Goal: Task Accomplishment & Management: Complete application form

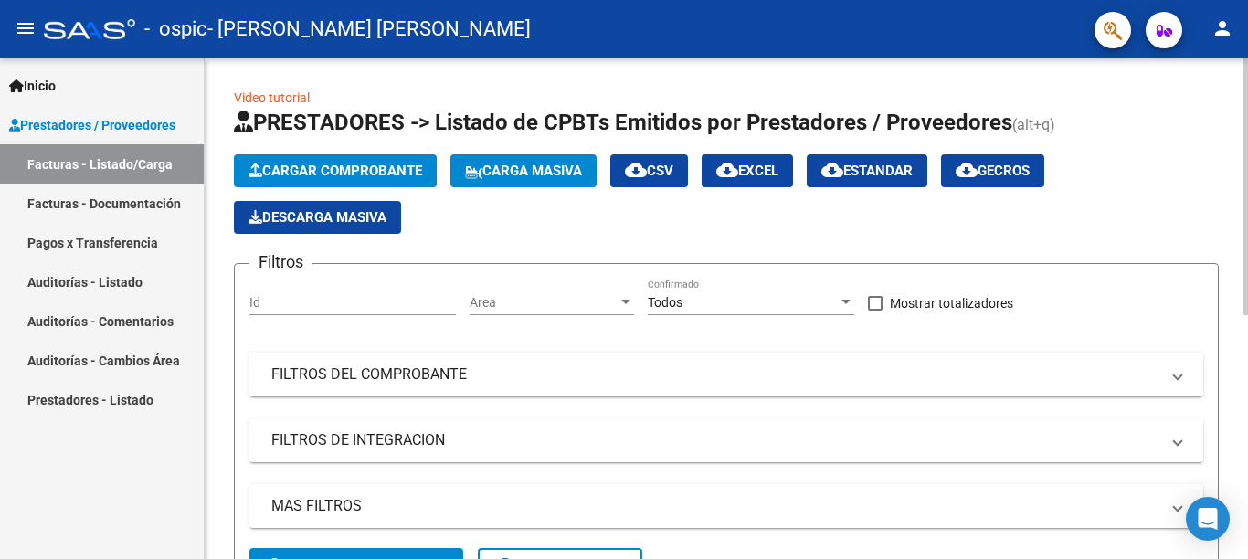
click at [1246, 349] on div at bounding box center [1245, 308] width 5 height 501
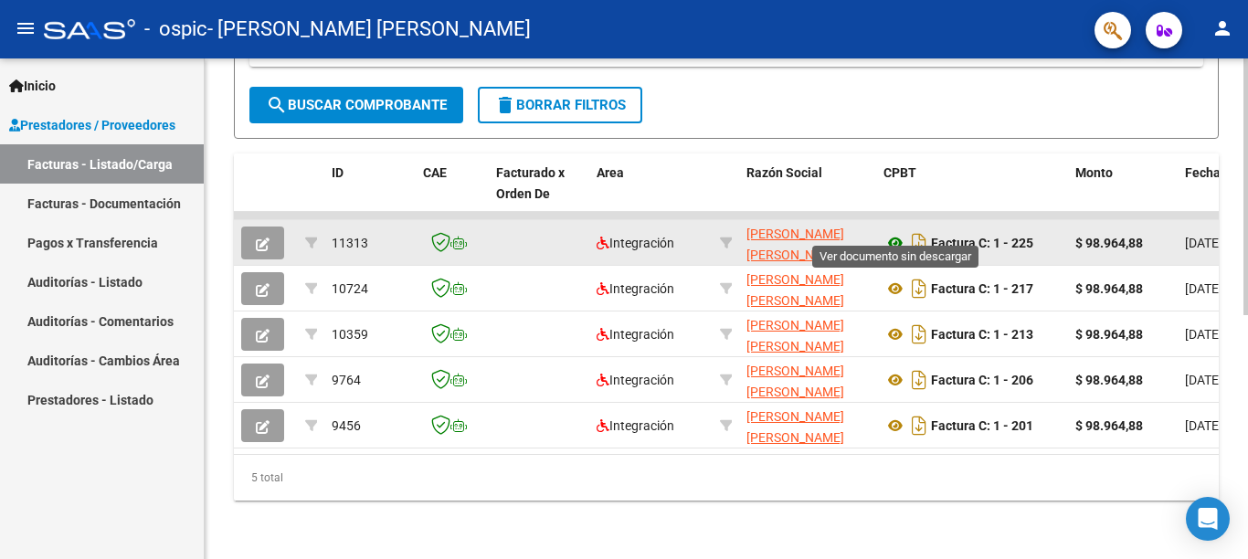
click at [902, 232] on icon at bounding box center [895, 243] width 24 height 22
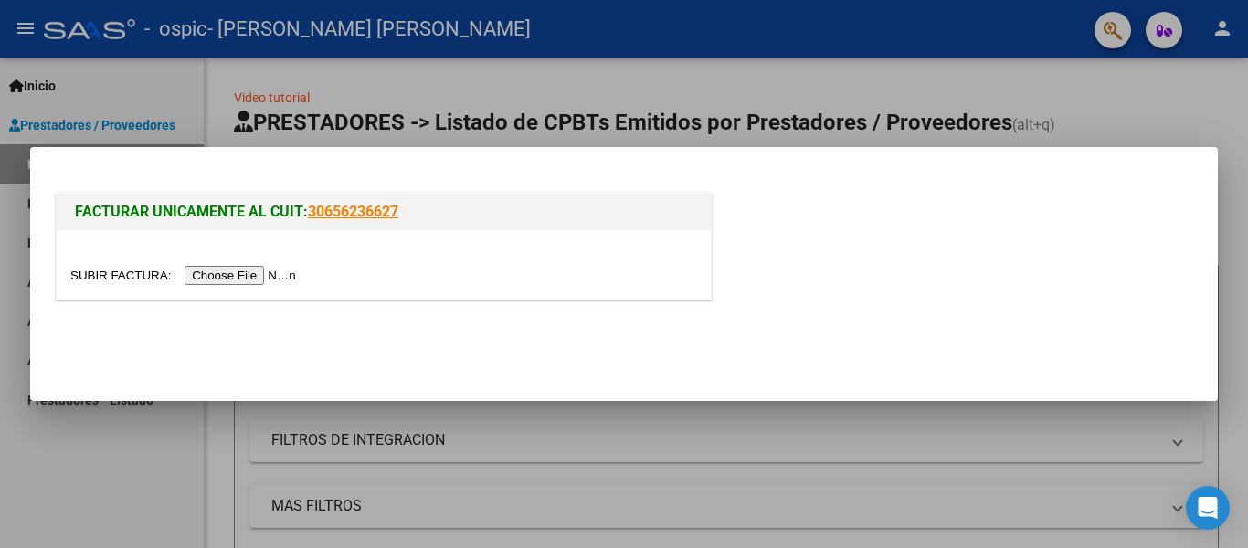
click at [270, 273] on input "file" at bounding box center [185, 275] width 231 height 19
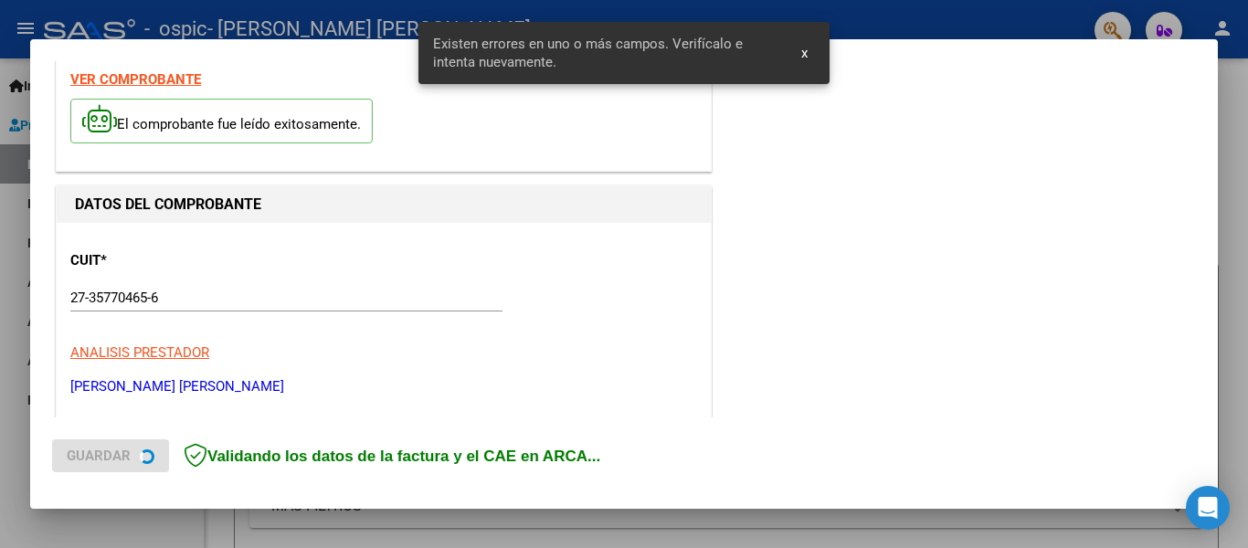
scroll to position [424, 0]
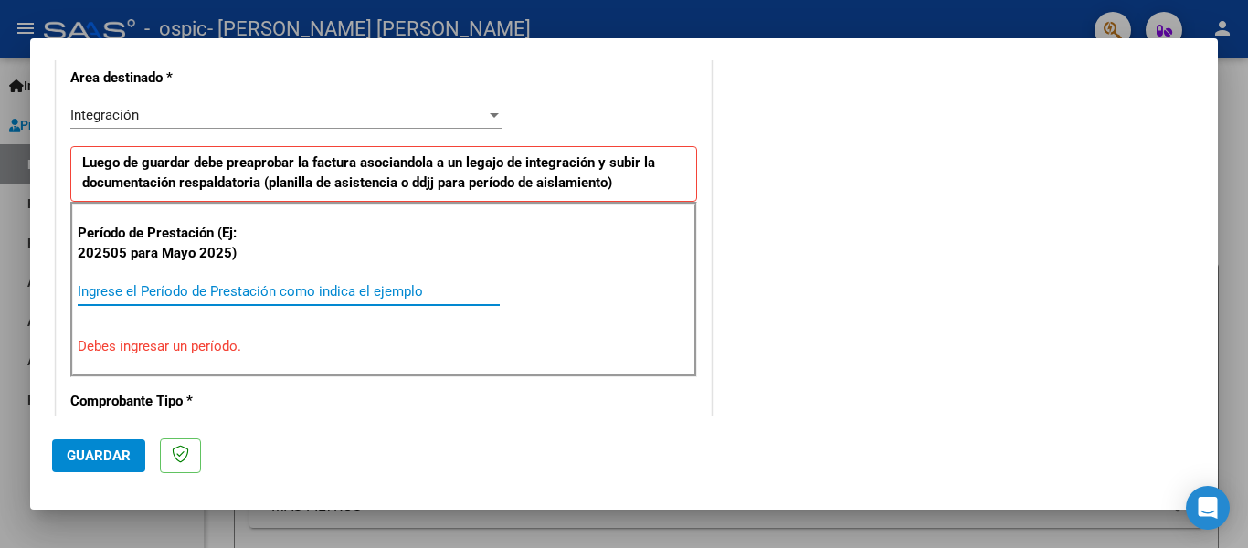
click at [110, 290] on input "Ingrese el Período de Prestación como indica el ejemplo" at bounding box center [289, 291] width 422 height 16
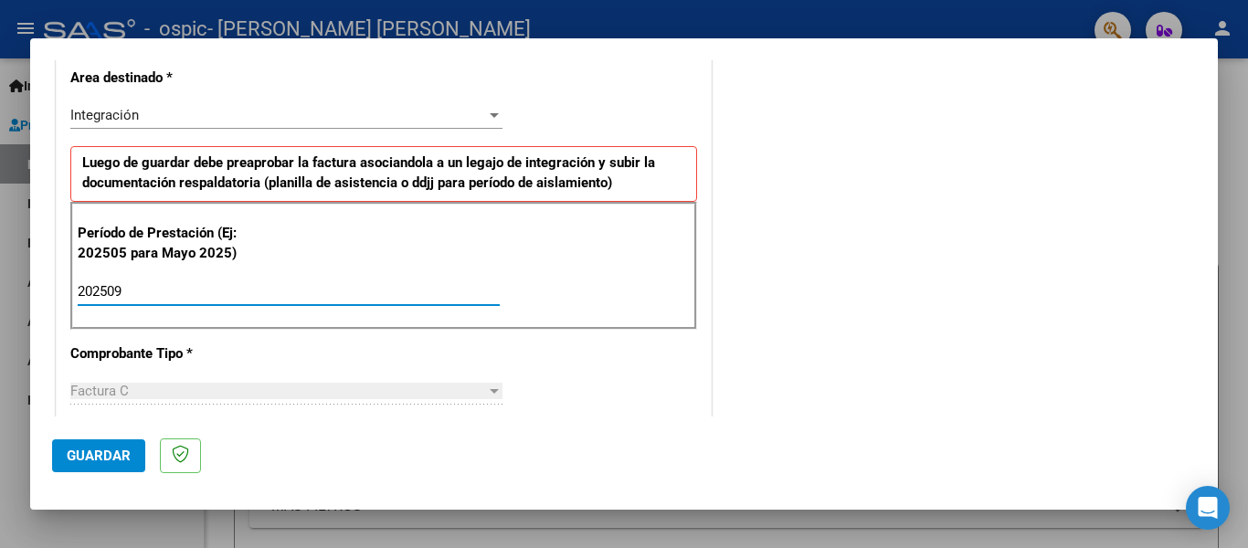
type input "202509"
click at [102, 456] on span "Guardar" at bounding box center [99, 456] width 64 height 16
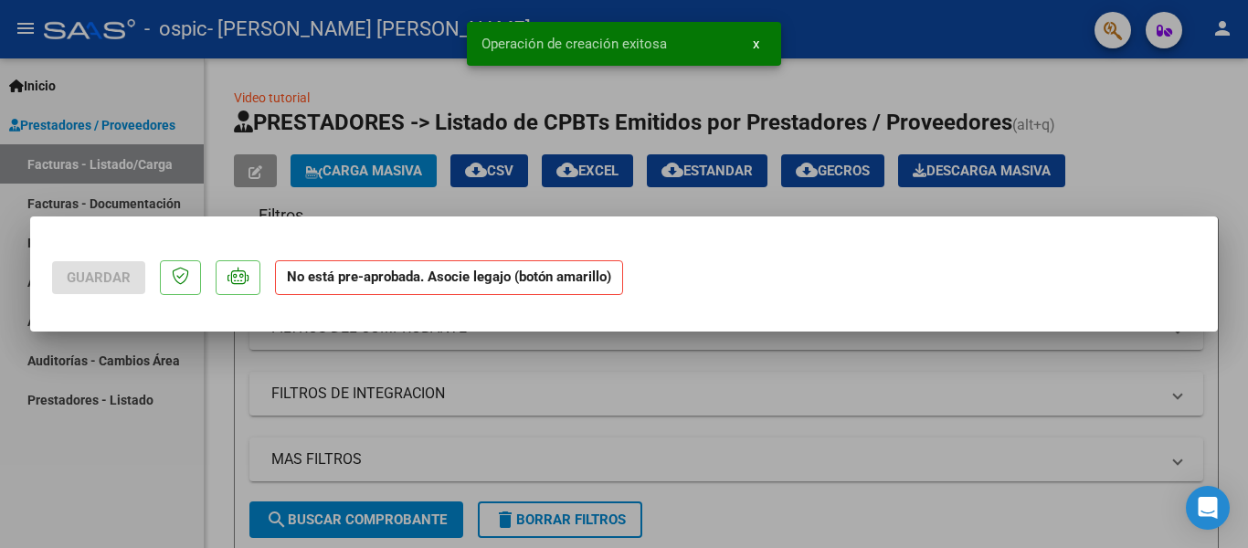
scroll to position [0, 0]
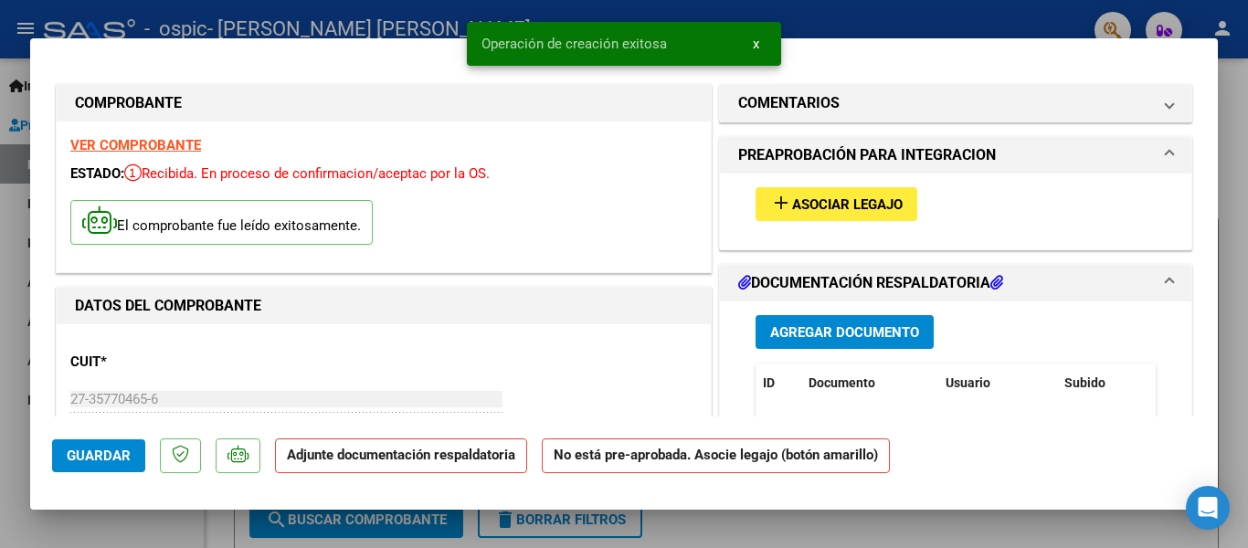
click at [840, 205] on span "Asociar Legajo" at bounding box center [847, 204] width 111 height 16
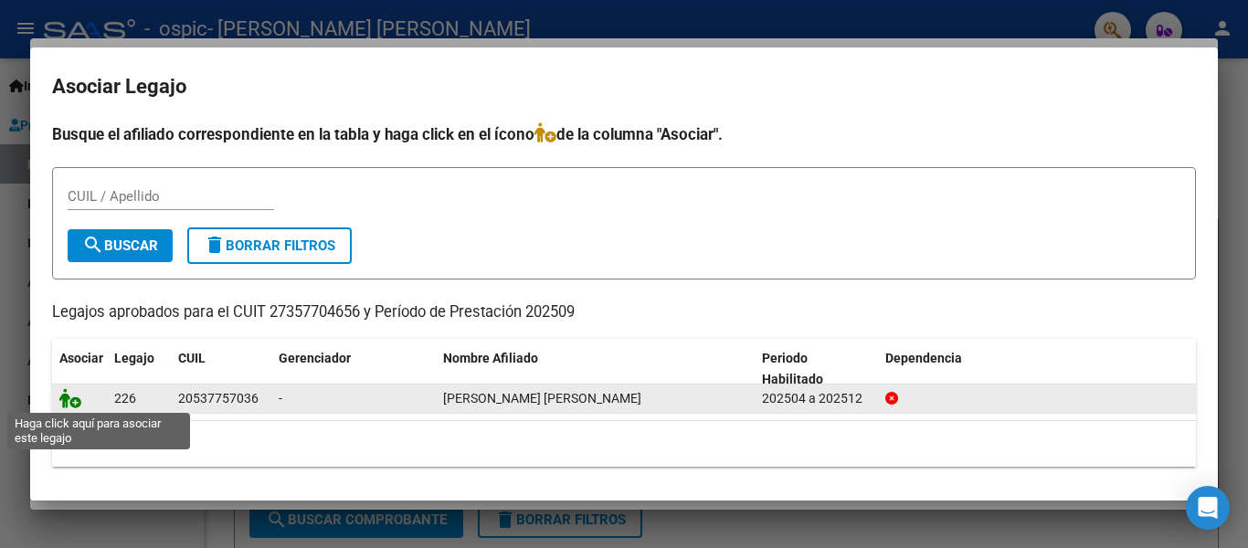
click at [71, 399] on icon at bounding box center [70, 398] width 22 height 20
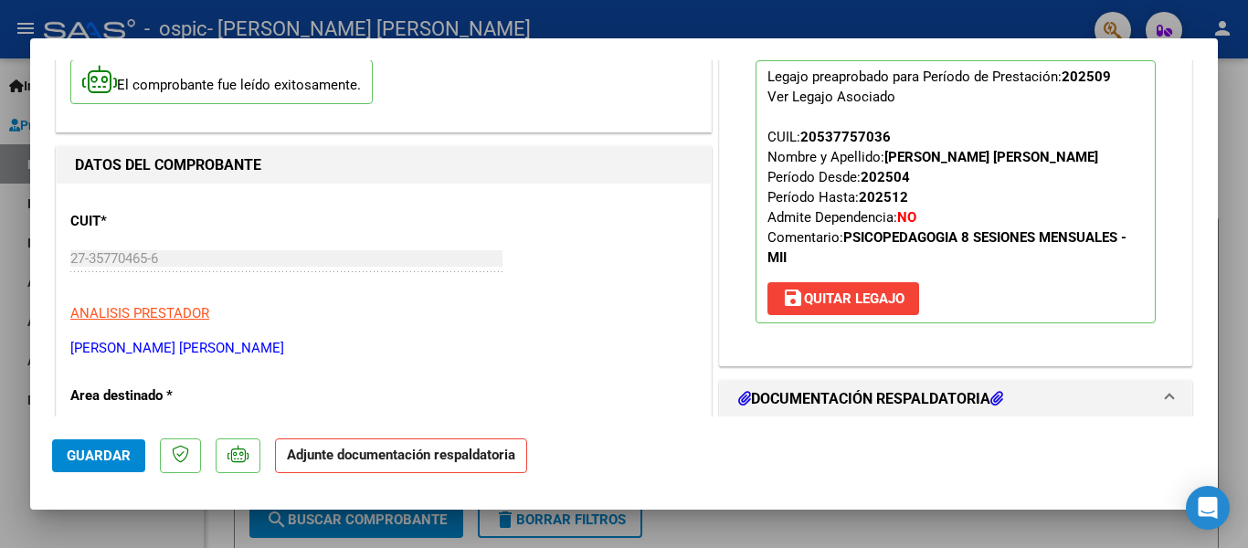
scroll to position [144, 0]
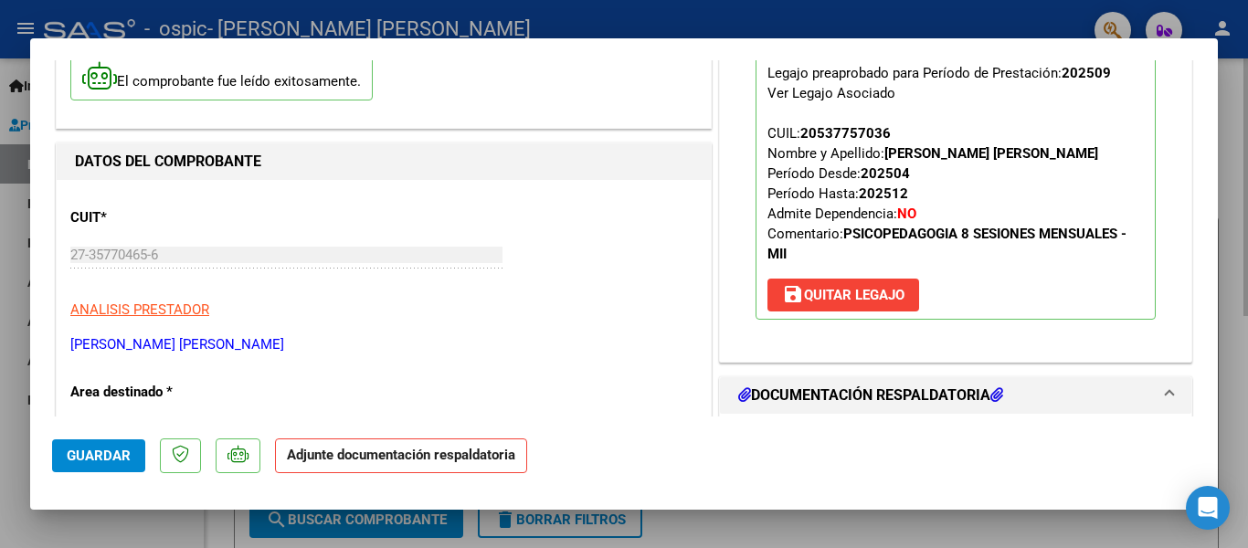
click at [1220, 199] on div at bounding box center [624, 274] width 1248 height 548
type input "$ 0,00"
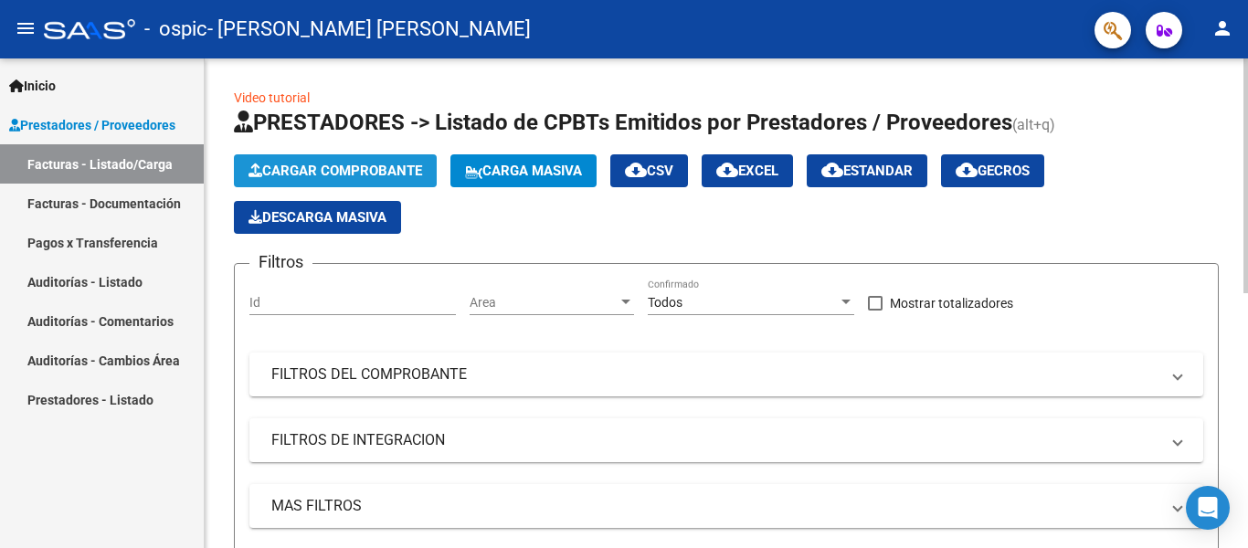
click at [354, 163] on span "Cargar Comprobante" at bounding box center [335, 171] width 174 height 16
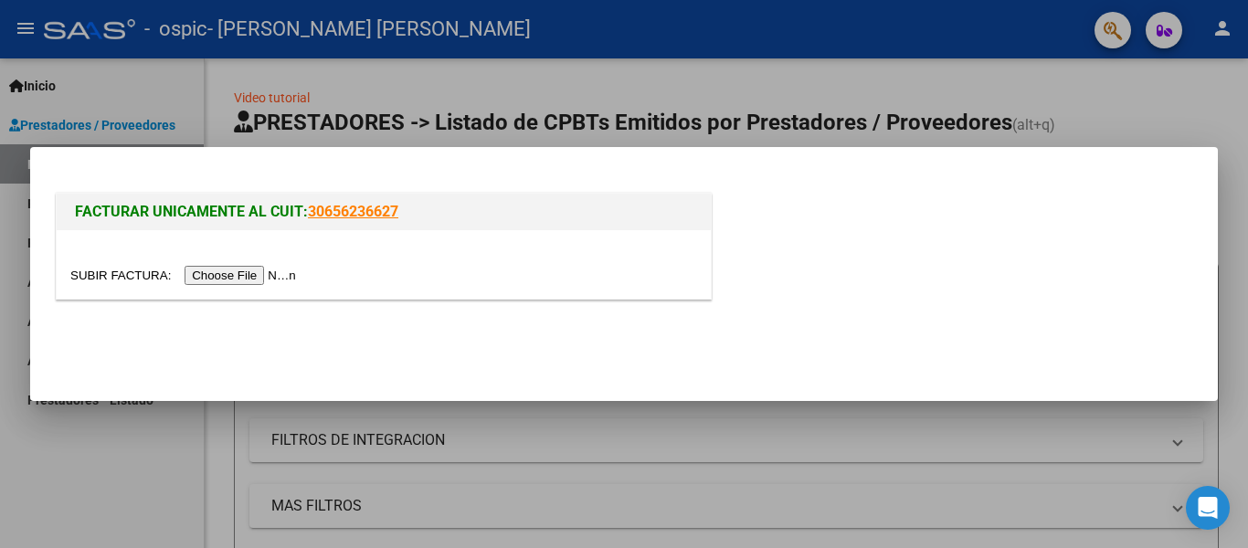
click at [279, 278] on input "file" at bounding box center [185, 275] width 231 height 19
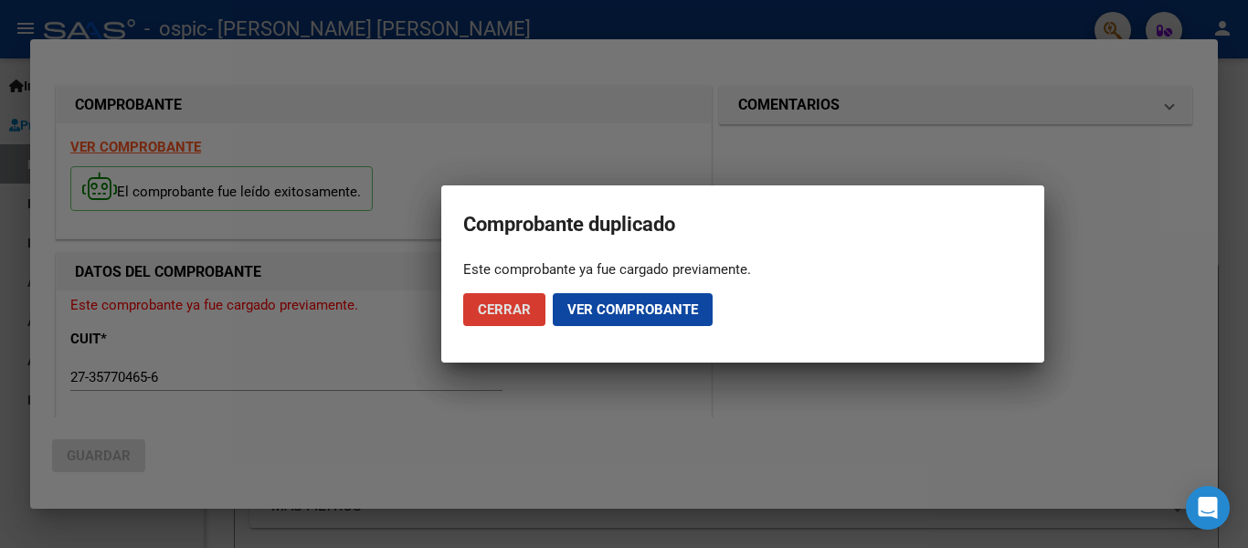
click at [519, 304] on span "Cerrar" at bounding box center [504, 309] width 53 height 16
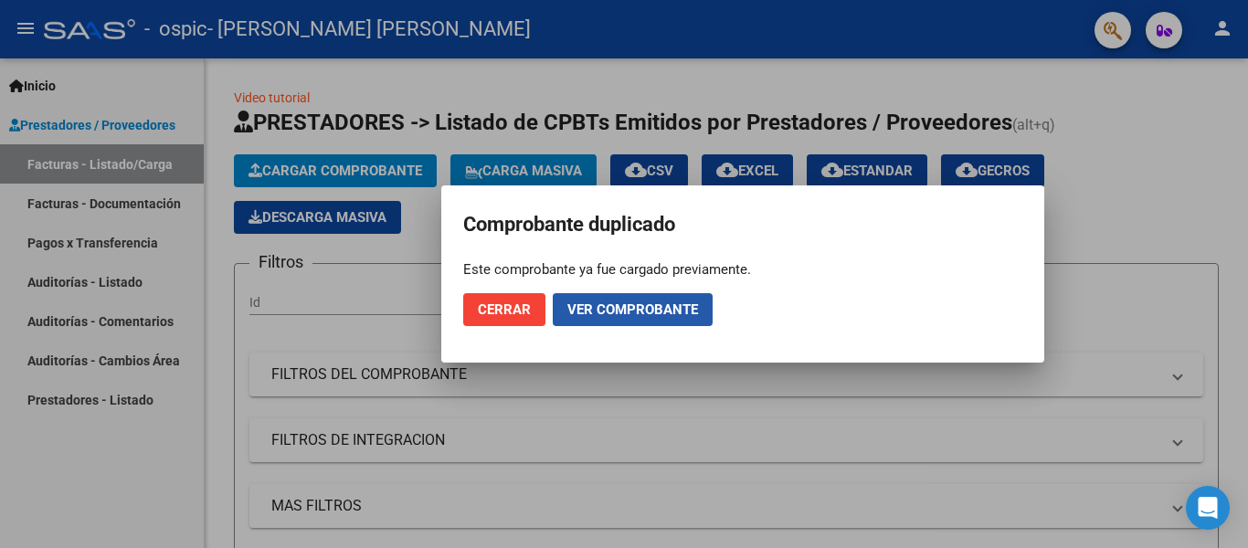
click at [625, 311] on span "Ver comprobante" at bounding box center [632, 309] width 131 height 16
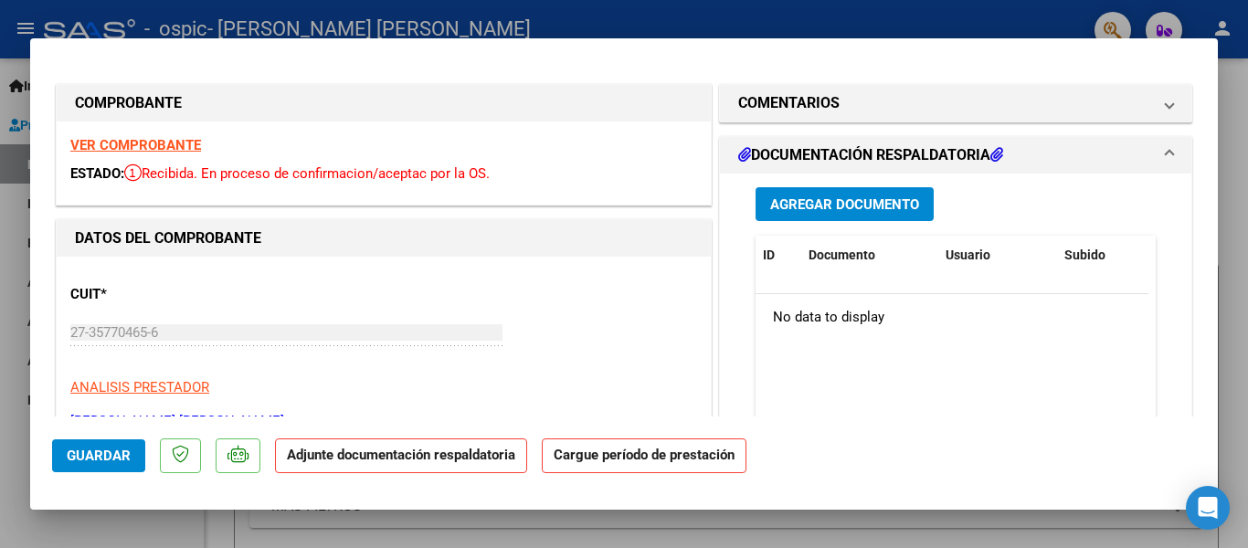
click at [836, 197] on span "Agregar Documento" at bounding box center [844, 204] width 149 height 16
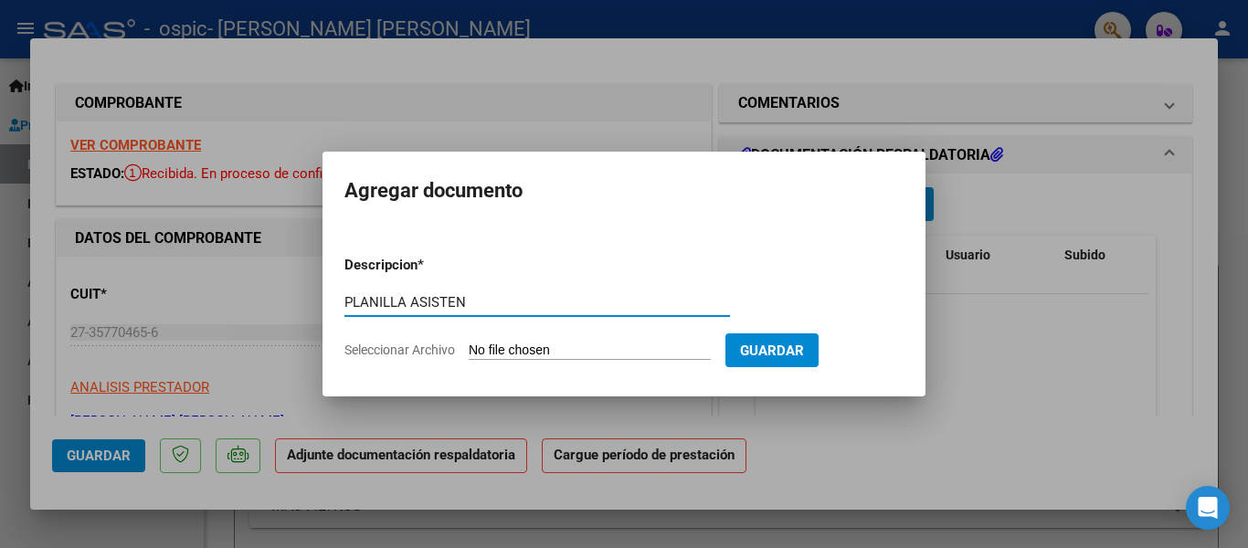
type input "PLANILLA ASISTEN"
click at [533, 348] on input "Seleccionar Archivo" at bounding box center [590, 351] width 242 height 17
click at [586, 345] on input "Seleccionar Archivo" at bounding box center [590, 351] width 242 height 17
type input "C:\fakepath\Documento 14 (2).pdf"
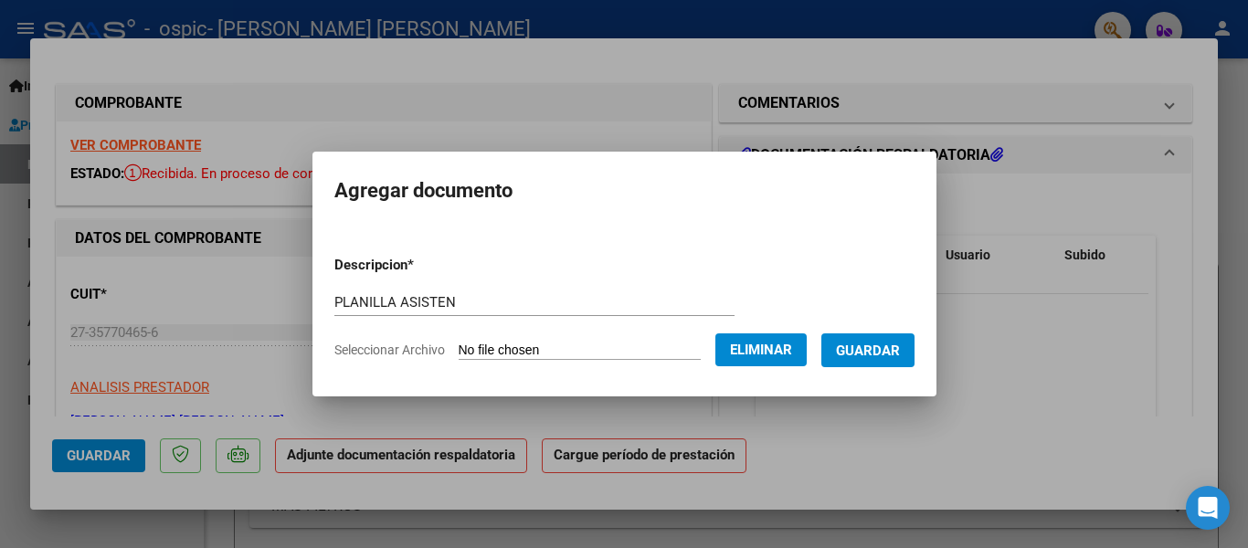
click at [874, 347] on span "Guardar" at bounding box center [868, 351] width 64 height 16
